Goal: Information Seeking & Learning: Learn about a topic

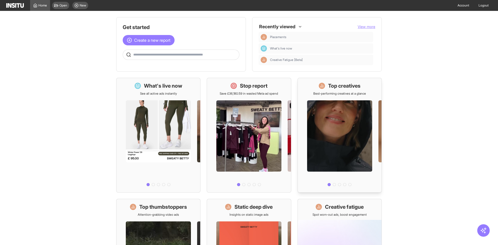
click at [356, 88] on h1 "Top creatives" at bounding box center [344, 85] width 32 height 7
click at [351, 88] on h1 "Top creatives" at bounding box center [344, 85] width 32 height 7
